Goal: Information Seeking & Learning: Learn about a topic

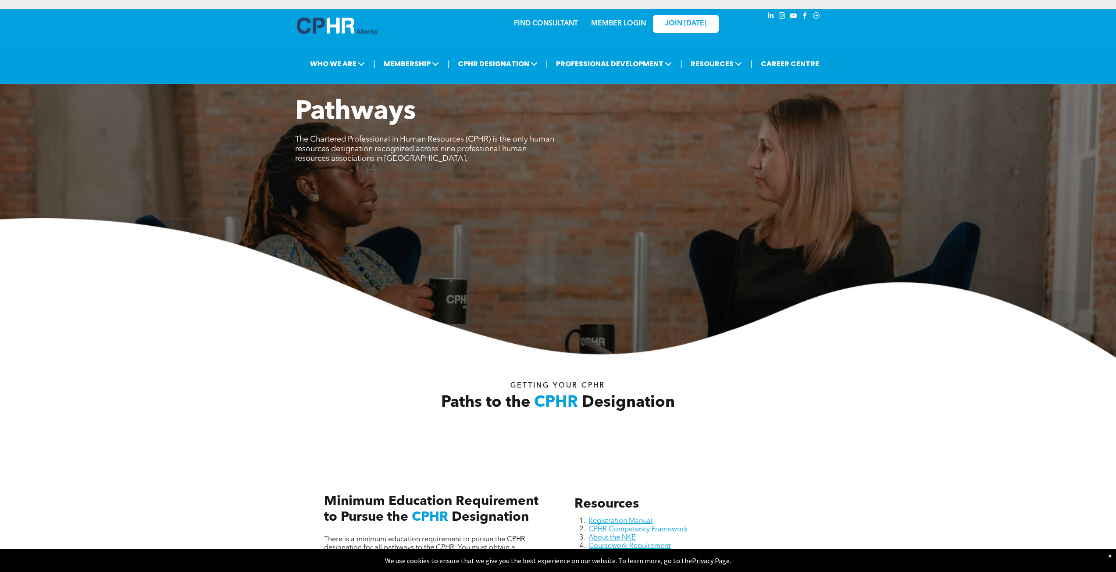
click at [571, 23] on div "MEMBER LOGIN" at bounding box center [599, 24] width 81 height 28
click at [616, 22] on link "MEMBER LOGIN" at bounding box center [618, 23] width 55 height 7
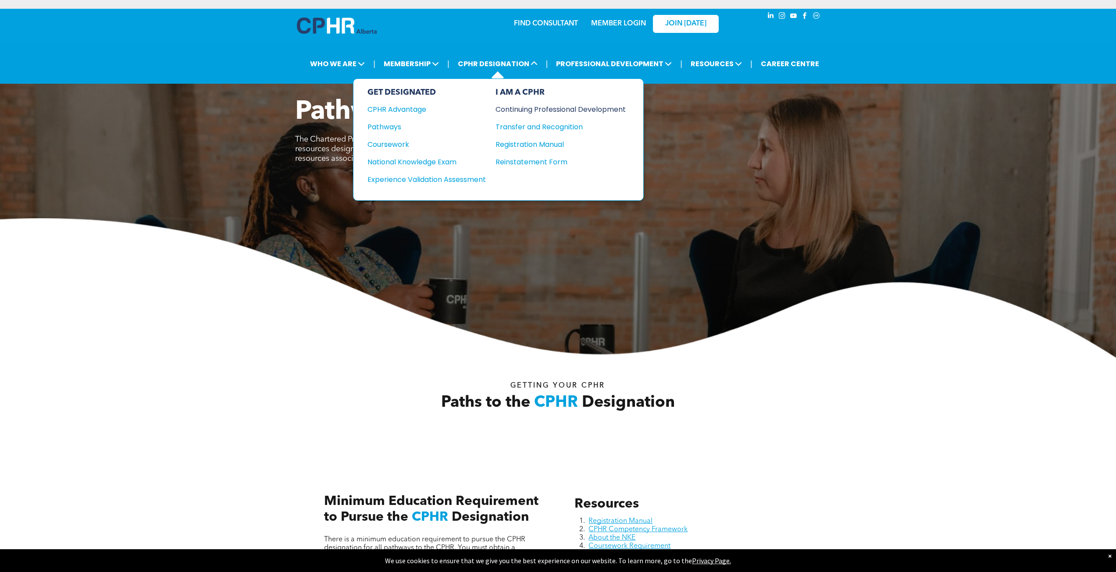
click at [515, 109] on div "Continuing Professional Development" at bounding box center [554, 109] width 117 height 11
